Goal: Transaction & Acquisition: Purchase product/service

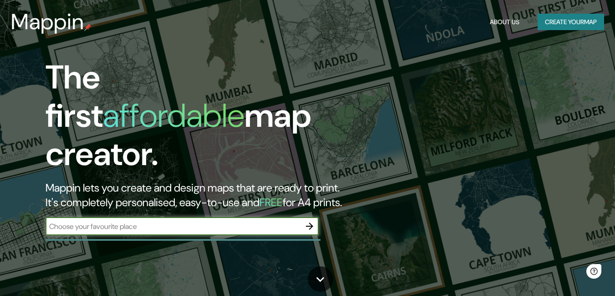
click at [132, 221] on input "text" at bounding box center [173, 226] width 255 height 10
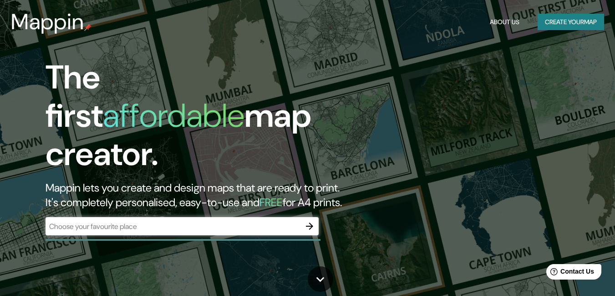
drag, startPoint x: 105, startPoint y: 223, endPoint x: 69, endPoint y: 215, distance: 37.3
click at [69, 221] on input "text" at bounding box center [173, 226] width 255 height 10
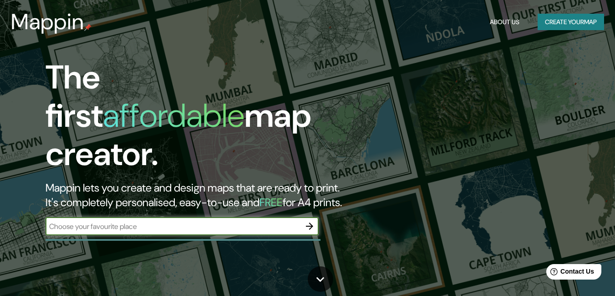
click at [69, 221] on input "text" at bounding box center [173, 226] width 255 height 10
paste input "[STREET_ADDRESS]"
type input "[STREET_ADDRESS]"
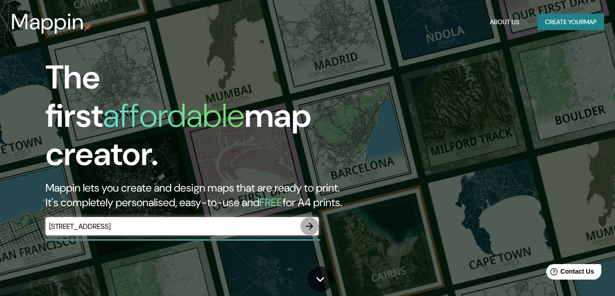
click at [308, 220] on icon "button" at bounding box center [309, 225] width 11 height 11
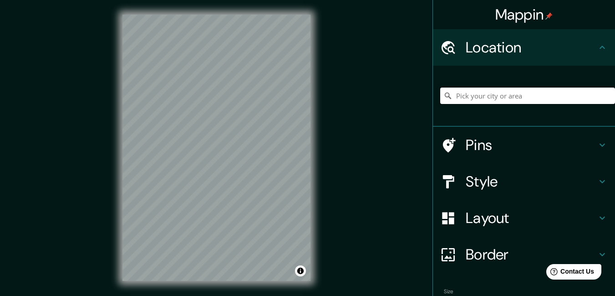
click at [470, 96] on input "Pick your city or area" at bounding box center [528, 95] width 175 height 16
paste input "[STREET_ADDRESS]"
click at [445, 97] on icon at bounding box center [448, 95] width 6 height 6
click at [442, 257] on icon at bounding box center [448, 253] width 13 height 13
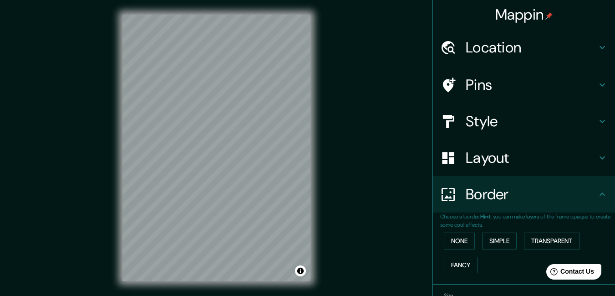
click at [467, 202] on h4 "Border" at bounding box center [531, 194] width 131 height 18
drag, startPoint x: 510, startPoint y: 29, endPoint x: 511, endPoint y: 133, distance: 103.4
click at [511, 133] on ul "Location [GEOGRAPHIC_DATA] 336 [STREET_ADDRESS] [STREET_ADDRESS][PERSON_NAME][P…" at bounding box center [524, 190] width 182 height 323
click at [524, 47] on h4 "Location" at bounding box center [531, 47] width 131 height 18
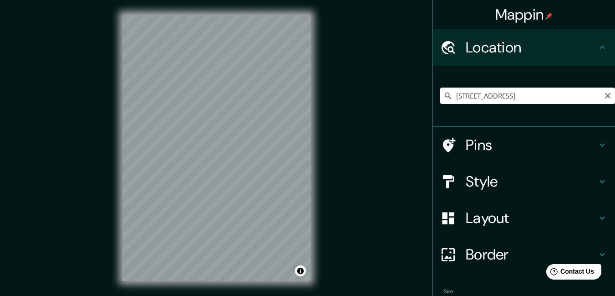
click at [444, 97] on icon at bounding box center [448, 95] width 9 height 9
click at [444, 95] on icon at bounding box center [448, 95] width 9 height 9
click at [545, 97] on input "[STREET_ADDRESS]" at bounding box center [528, 95] width 175 height 16
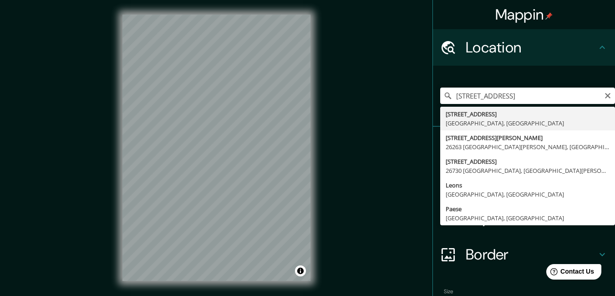
type input "[STREET_ADDRESS]"
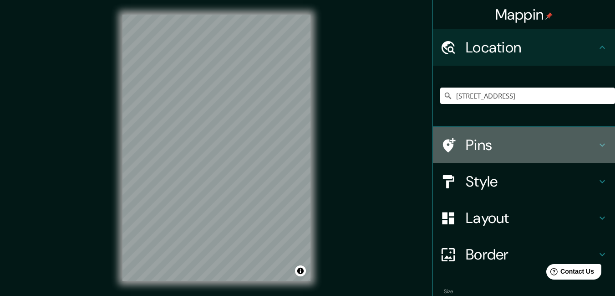
click at [443, 151] on icon at bounding box center [449, 145] width 13 height 15
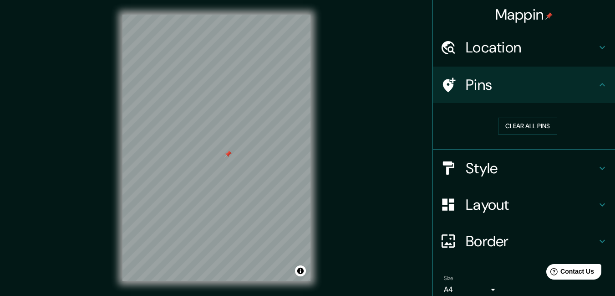
click at [597, 81] on icon at bounding box center [602, 84] width 11 height 11
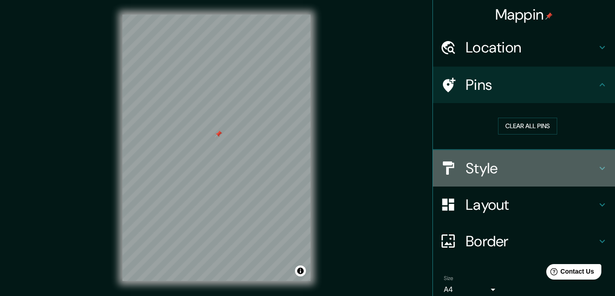
click at [470, 173] on h4 "Style" at bounding box center [531, 168] width 131 height 18
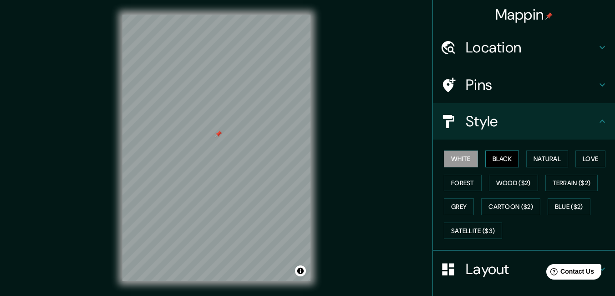
click at [497, 163] on button "Black" at bounding box center [503, 158] width 34 height 17
click at [553, 157] on button "Natural" at bounding box center [548, 158] width 42 height 17
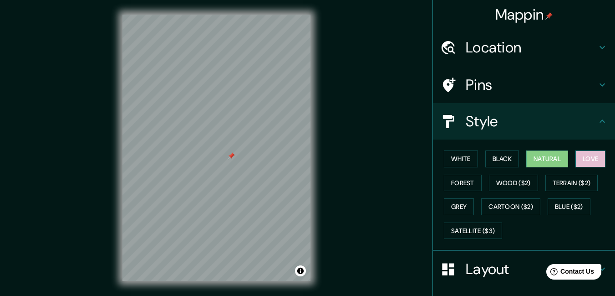
click at [595, 163] on button "Love" at bounding box center [591, 158] width 30 height 17
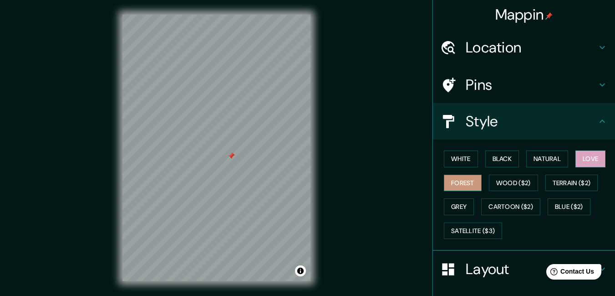
click at [457, 187] on button "Forest" at bounding box center [463, 182] width 38 height 17
click at [506, 185] on button "Wood ($2)" at bounding box center [513, 182] width 49 height 17
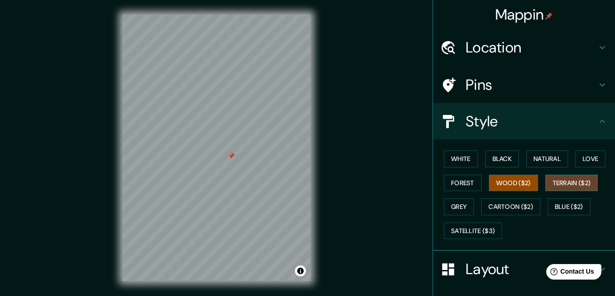
click at [562, 185] on button "Terrain ($2)" at bounding box center [572, 182] width 53 height 17
click at [453, 212] on button "Grey" at bounding box center [459, 206] width 30 height 17
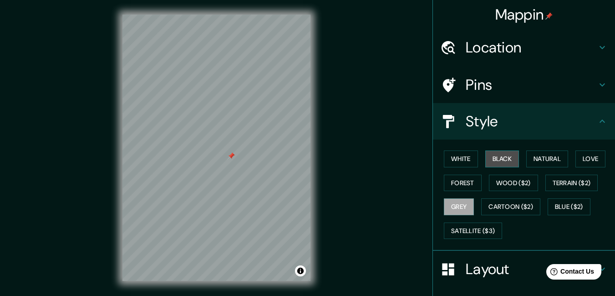
click at [499, 155] on button "Black" at bounding box center [503, 158] width 34 height 17
click at [486, 159] on button "Black" at bounding box center [503, 158] width 34 height 17
click at [551, 123] on h4 "Style" at bounding box center [531, 121] width 131 height 18
click at [597, 122] on icon at bounding box center [602, 121] width 11 height 11
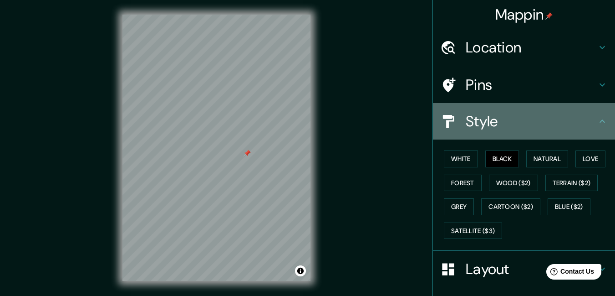
click at [466, 121] on h4 "Style" at bounding box center [531, 121] width 131 height 18
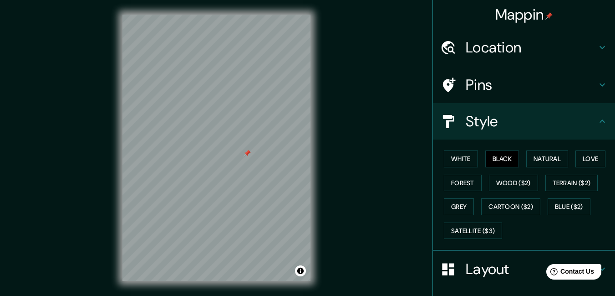
click at [471, 81] on h4 "Pins" at bounding box center [531, 85] width 131 height 18
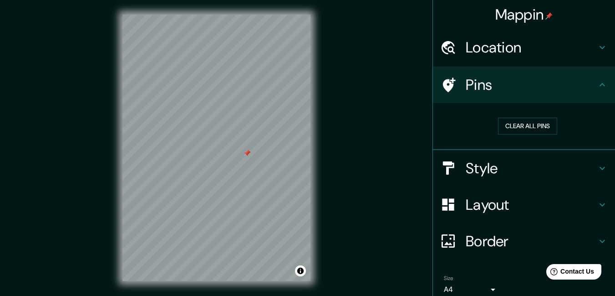
click at [471, 81] on h4 "Pins" at bounding box center [531, 85] width 131 height 18
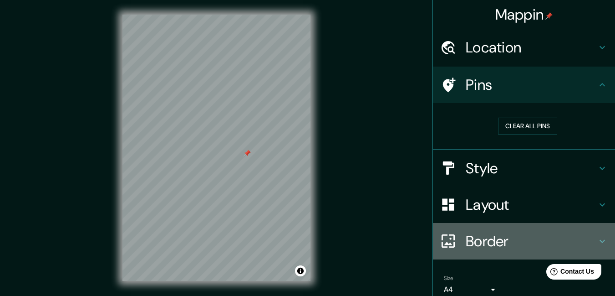
click at [503, 247] on h4 "Border" at bounding box center [531, 241] width 131 height 18
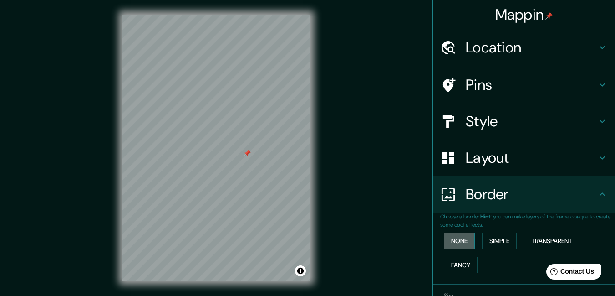
click at [456, 245] on button "None" at bounding box center [459, 240] width 31 height 17
click at [495, 244] on button "Simple" at bounding box center [499, 240] width 35 height 17
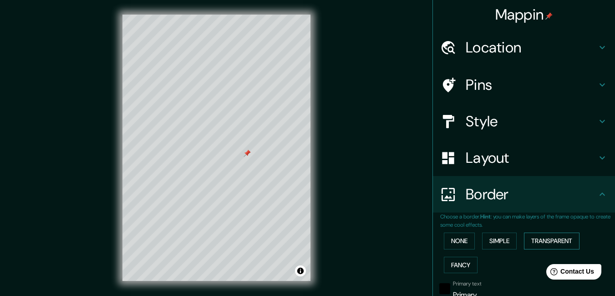
click at [556, 241] on button "Transparent" at bounding box center [552, 240] width 56 height 17
click at [461, 271] on button "Fancy" at bounding box center [461, 264] width 34 height 17
click at [456, 242] on button "None" at bounding box center [459, 240] width 31 height 17
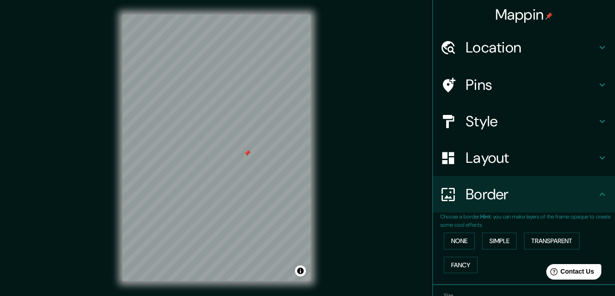
click at [601, 199] on icon at bounding box center [602, 194] width 11 height 11
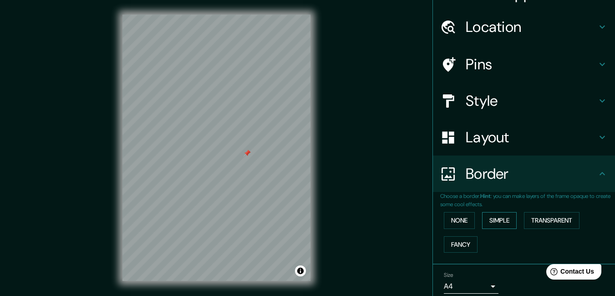
scroll to position [57, 0]
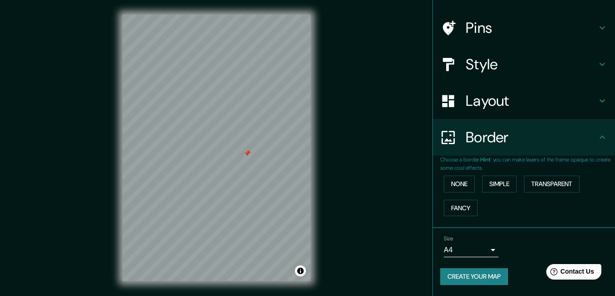
click at [484, 251] on body "Mappin Location [STREET_ADDRESS] Pins Style Layout Border Choose a border. Hint…" at bounding box center [307, 148] width 615 height 296
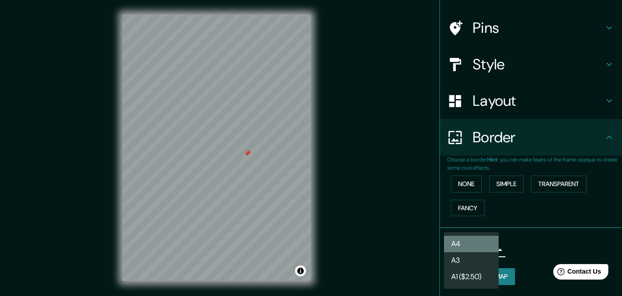
click at [492, 241] on li "A4" at bounding box center [471, 244] width 55 height 16
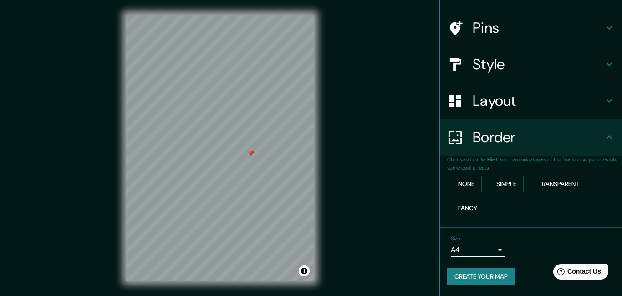
click at [461, 247] on body "Mappin Location [STREET_ADDRESS] Pins Style Layout Border Choose a border. Hint…" at bounding box center [311, 148] width 622 height 296
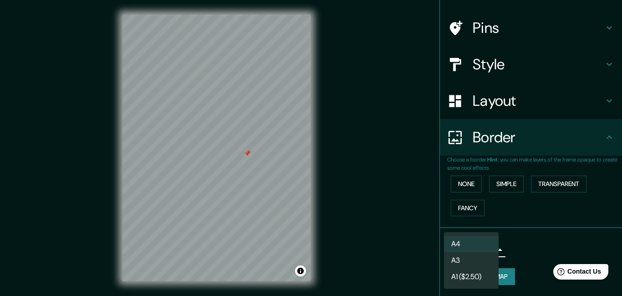
click at [397, 228] on div at bounding box center [311, 148] width 622 height 296
